Goal: Information Seeking & Learning: Learn about a topic

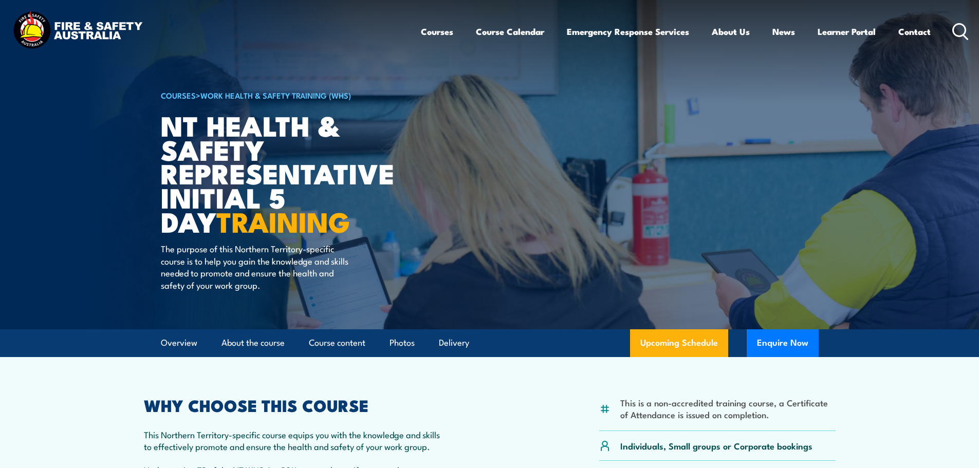
click at [960, 32] on icon at bounding box center [961, 31] width 16 height 17
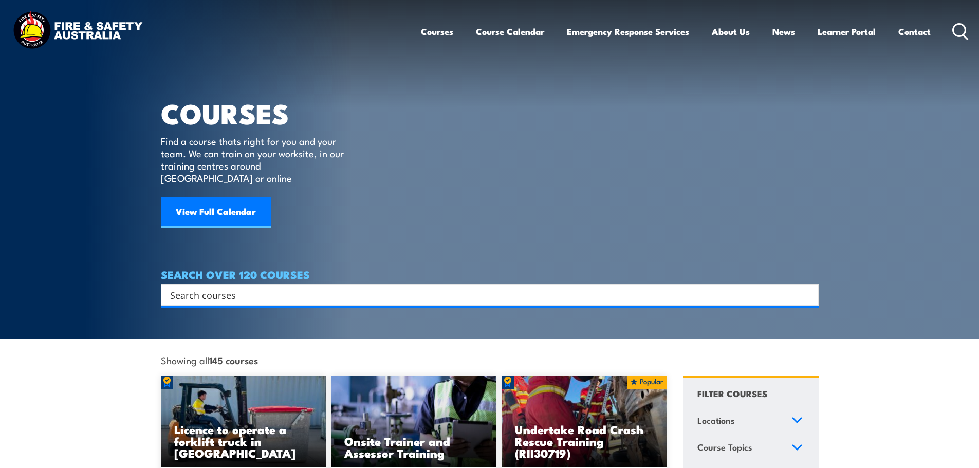
click at [315, 287] on input "Search input" at bounding box center [483, 294] width 626 height 15
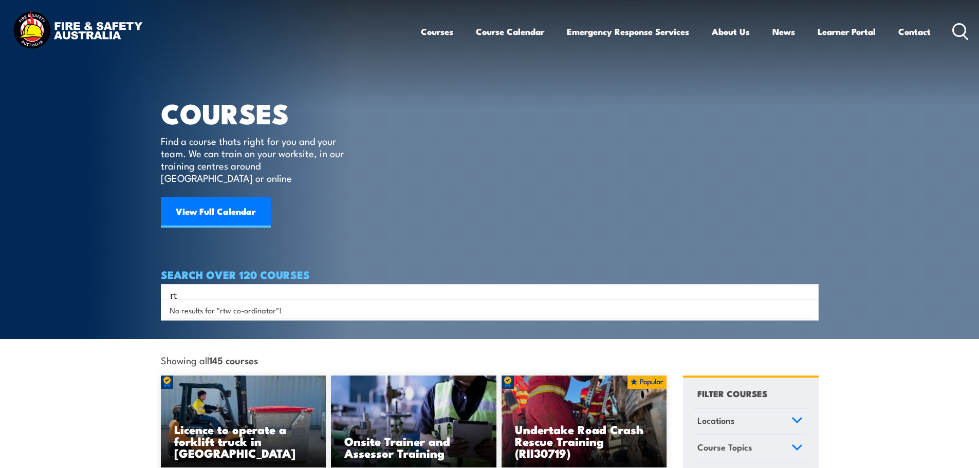
type input "r"
type input "return to work"
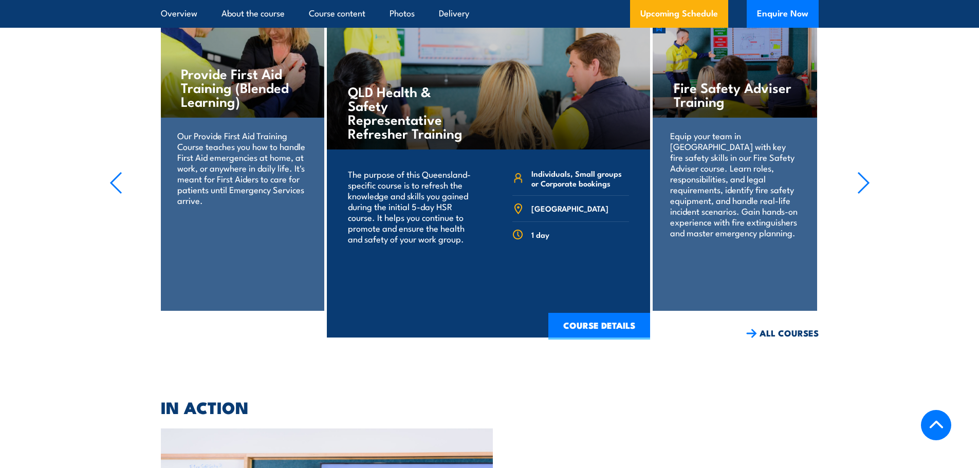
scroll to position [2519, 0]
